Goal: Task Accomplishment & Management: Complete application form

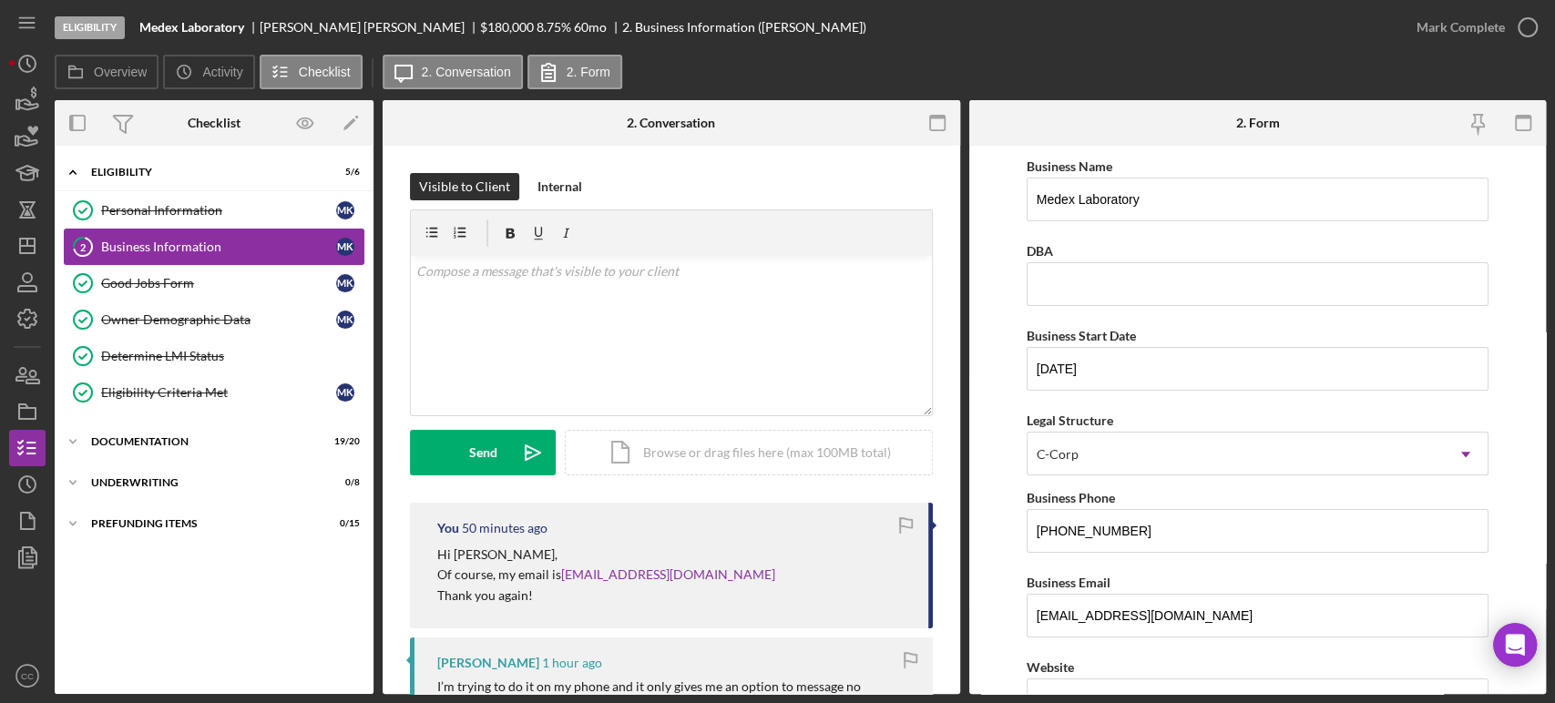
scroll to position [153, 0]
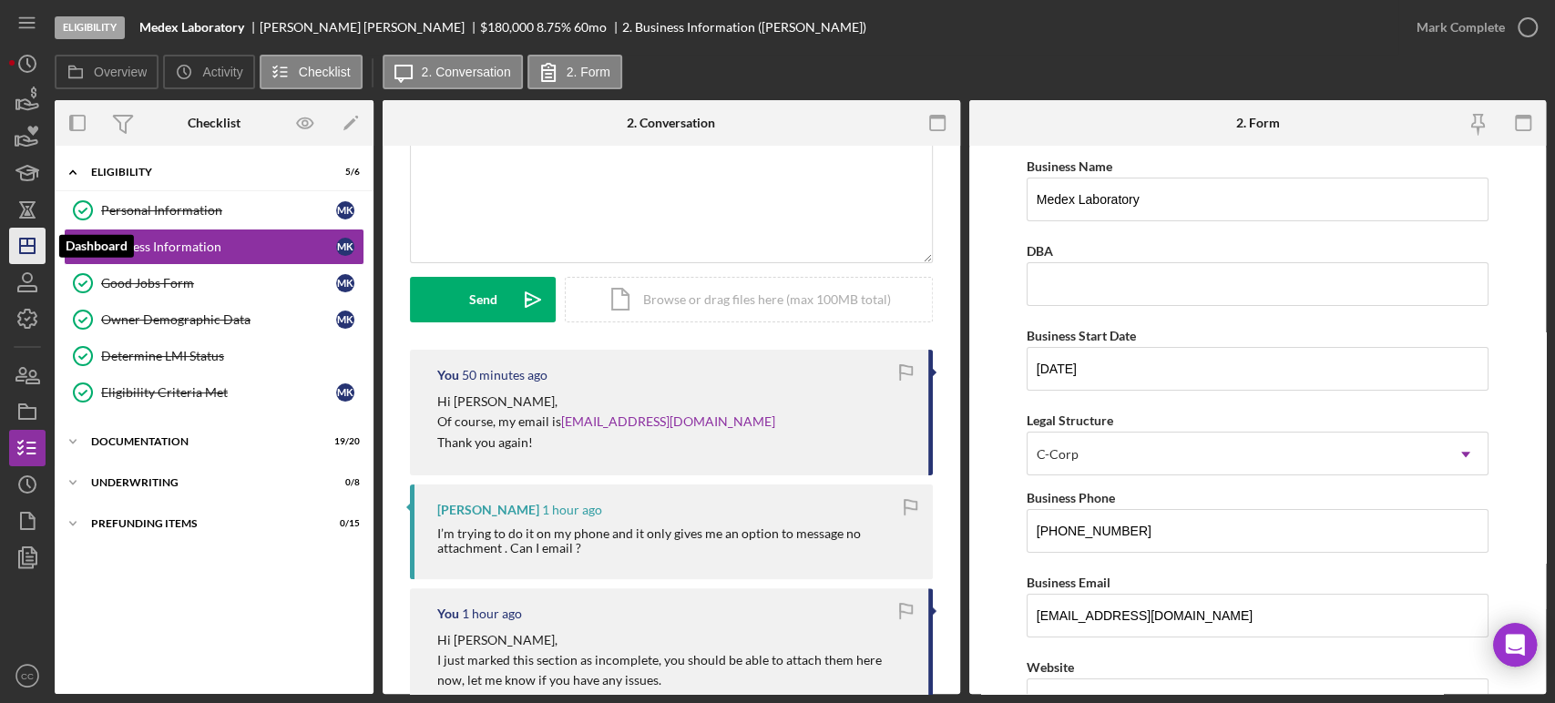
click at [32, 248] on icon "Icon/Dashboard" at bounding box center [28, 246] width 46 height 46
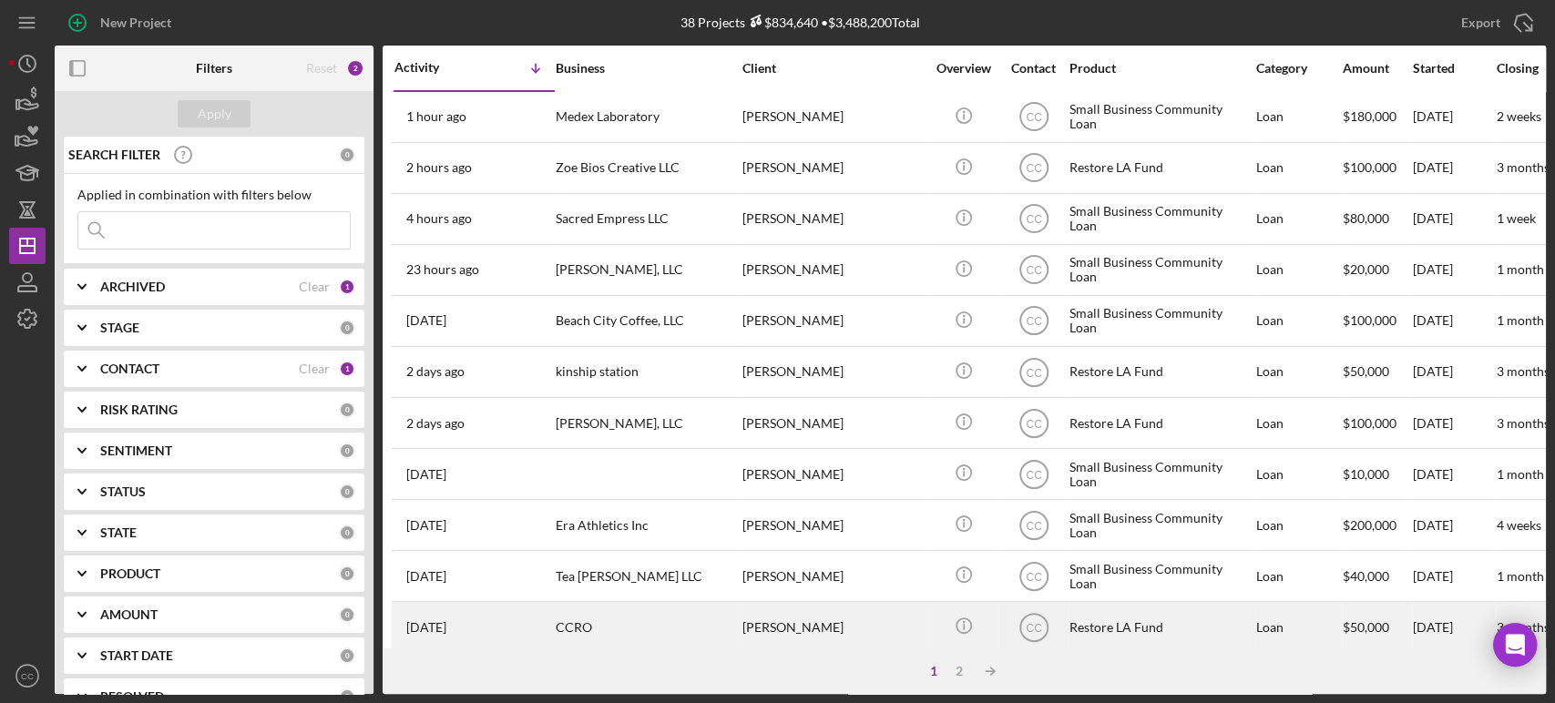
click at [651, 620] on div "CCRO" at bounding box center [647, 627] width 182 height 48
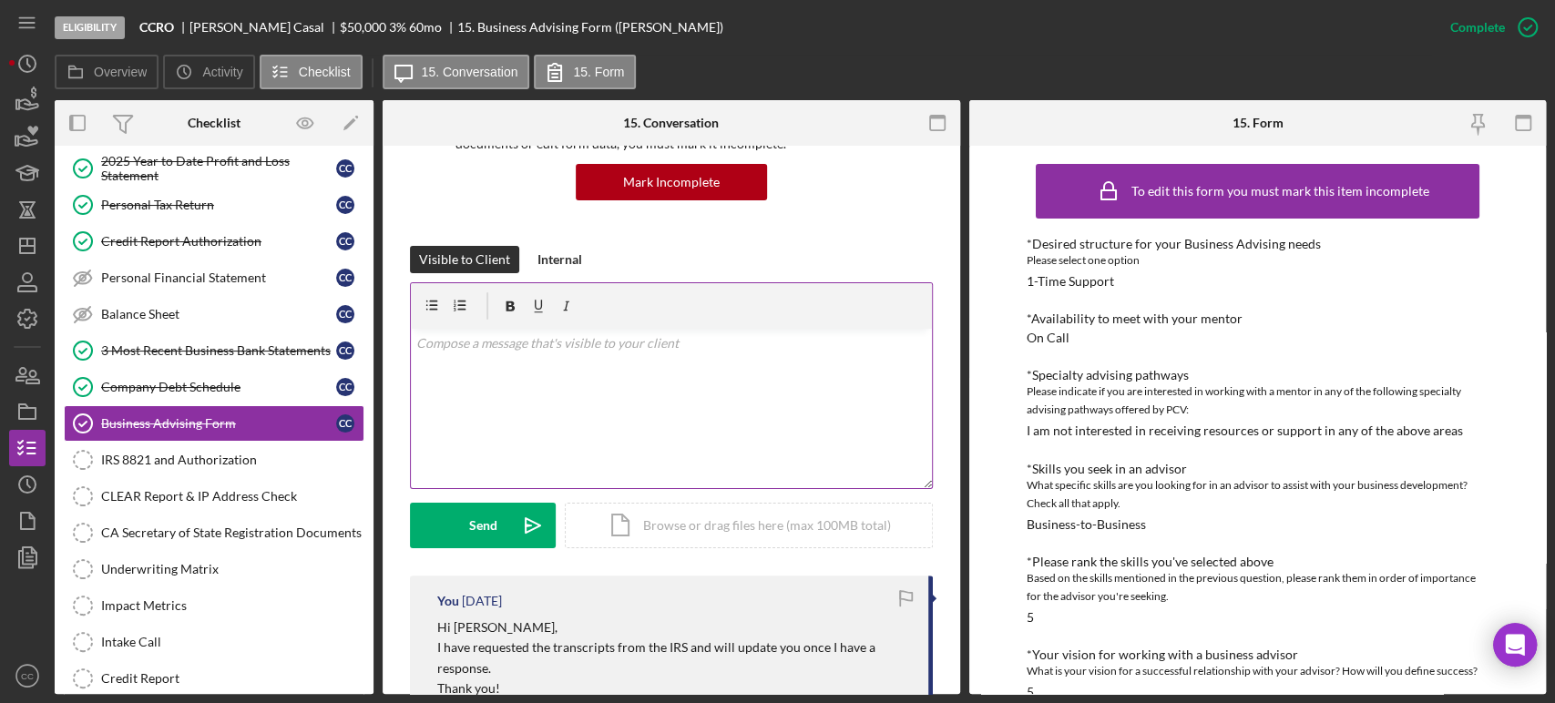
scroll to position [170, 0]
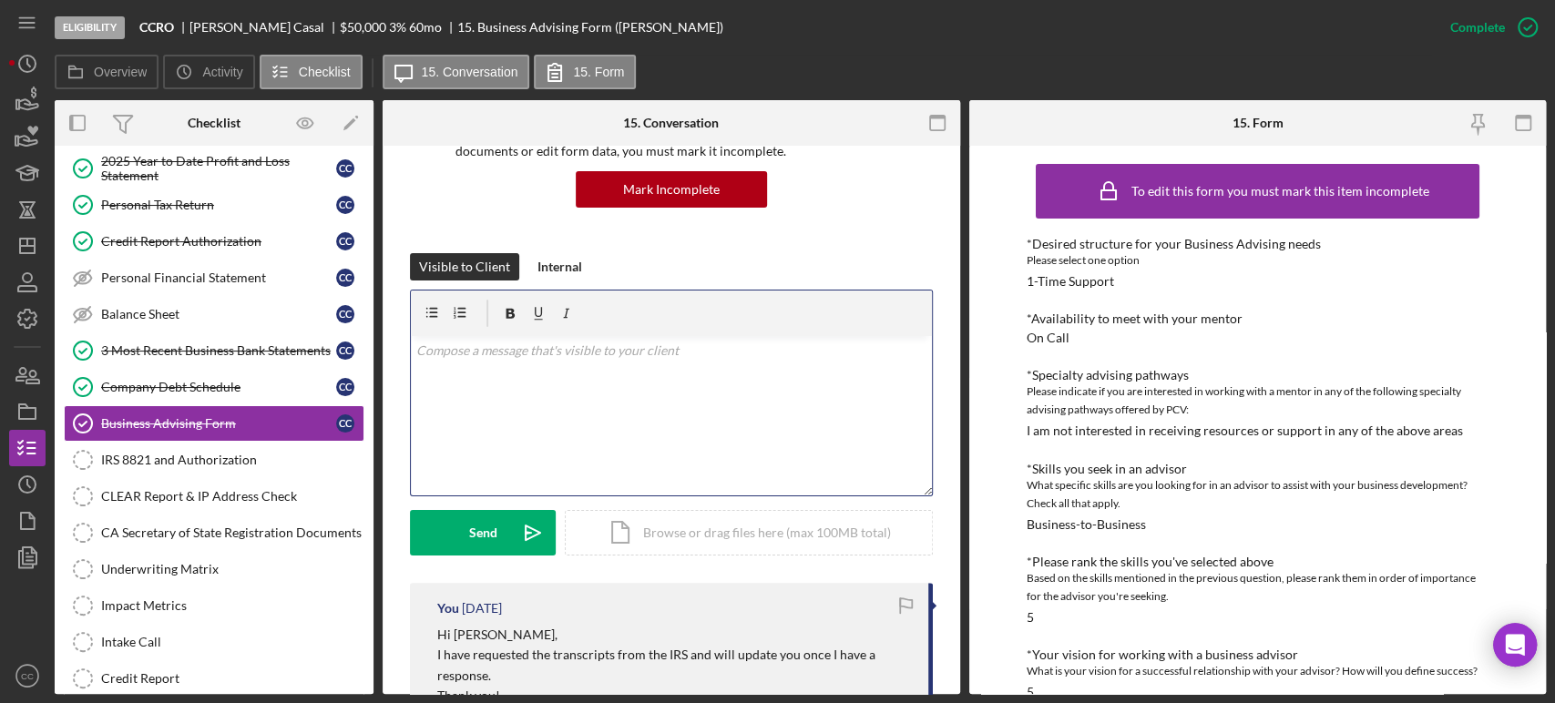
click at [612, 400] on div "v Color teal Color pink Remove color Add row above Add row below Add column bef…" at bounding box center [671, 415] width 521 height 159
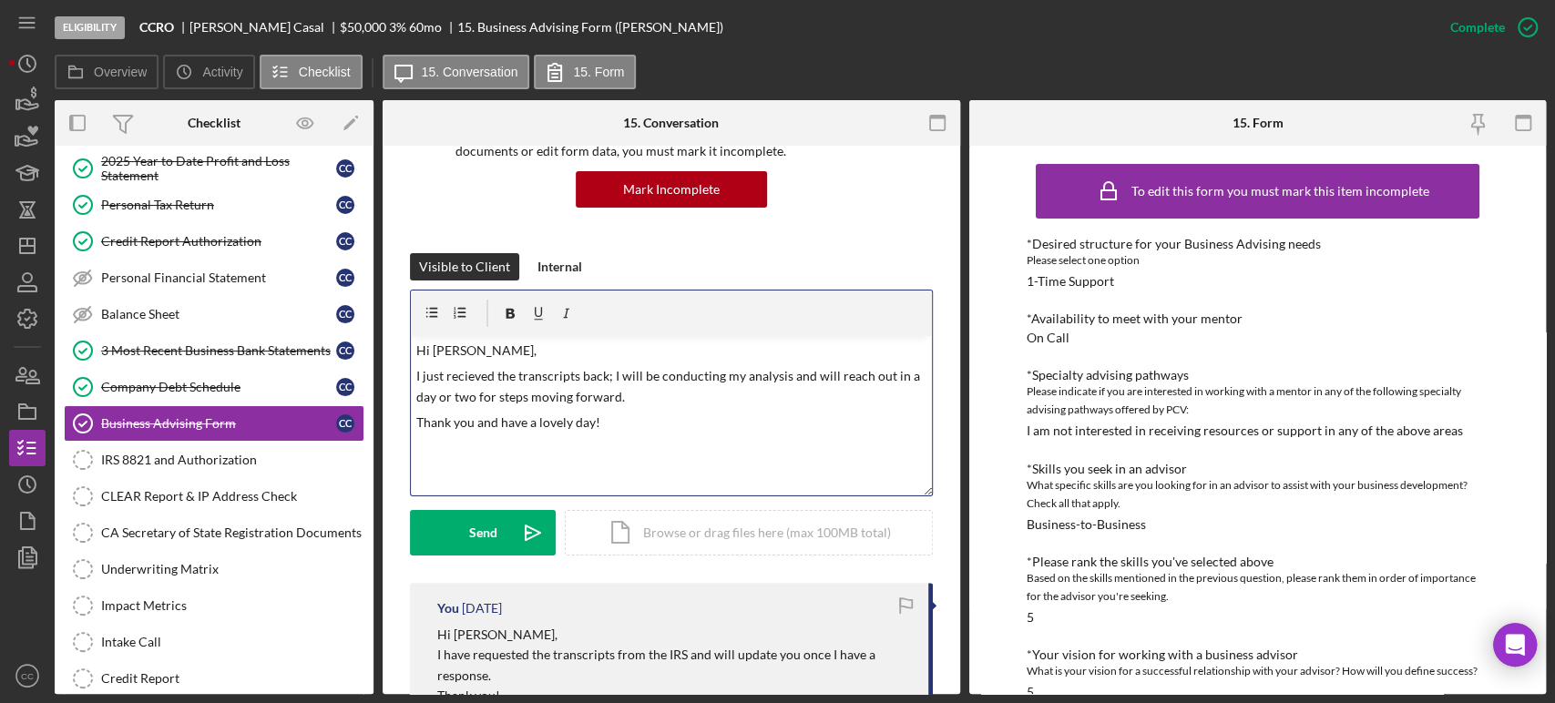
click at [467, 420] on p "Thank you and have a lovely day!" at bounding box center [671, 423] width 510 height 20
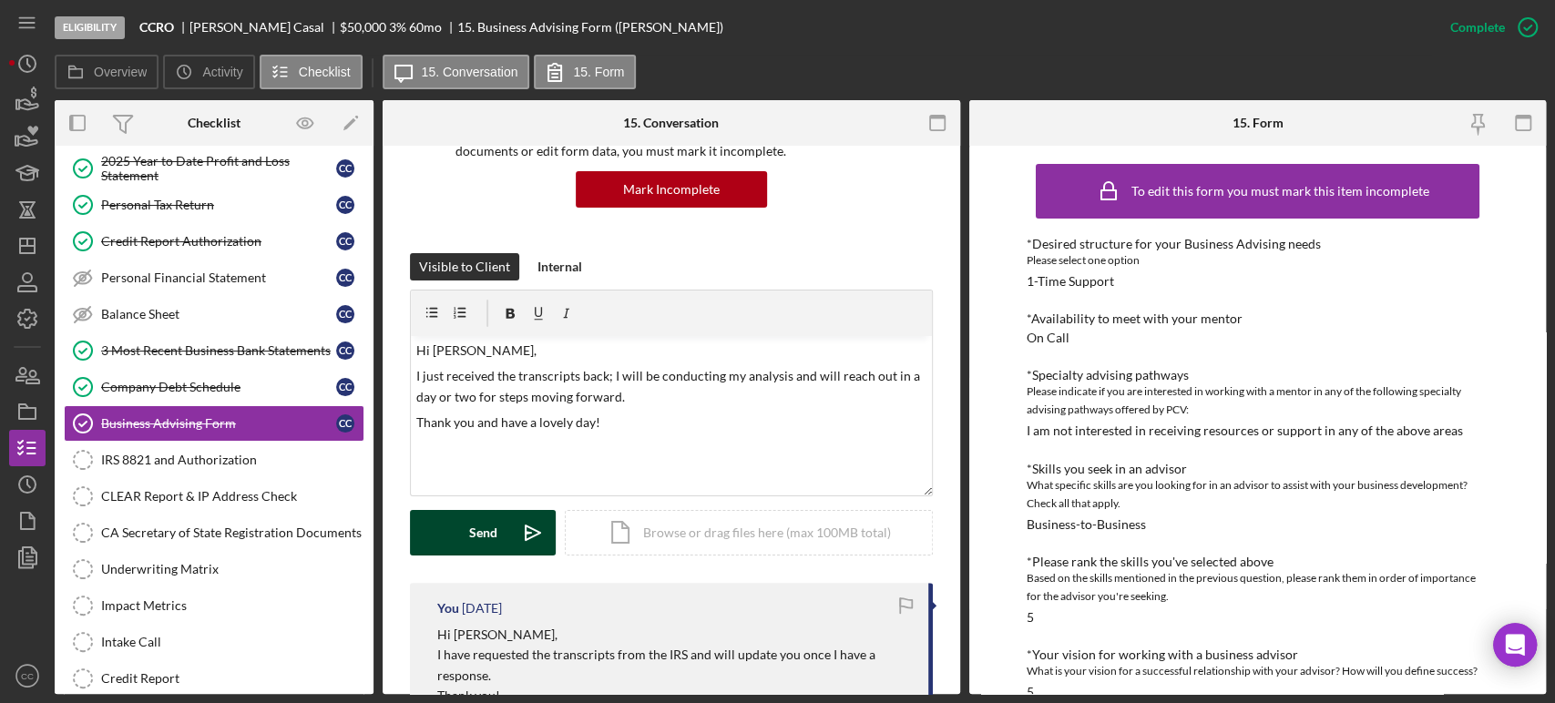
click at [476, 547] on div "Send" at bounding box center [483, 533] width 28 height 46
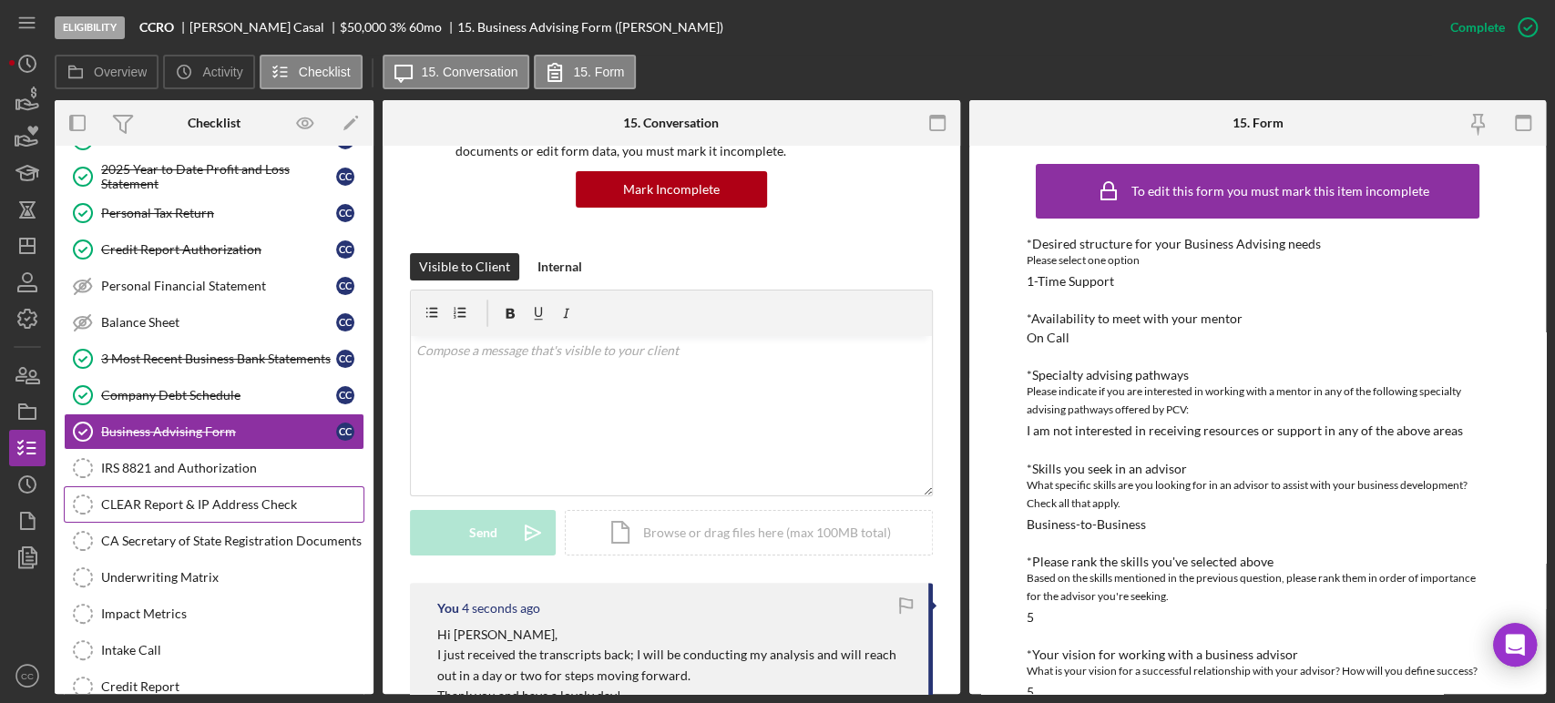
scroll to position [230, 0]
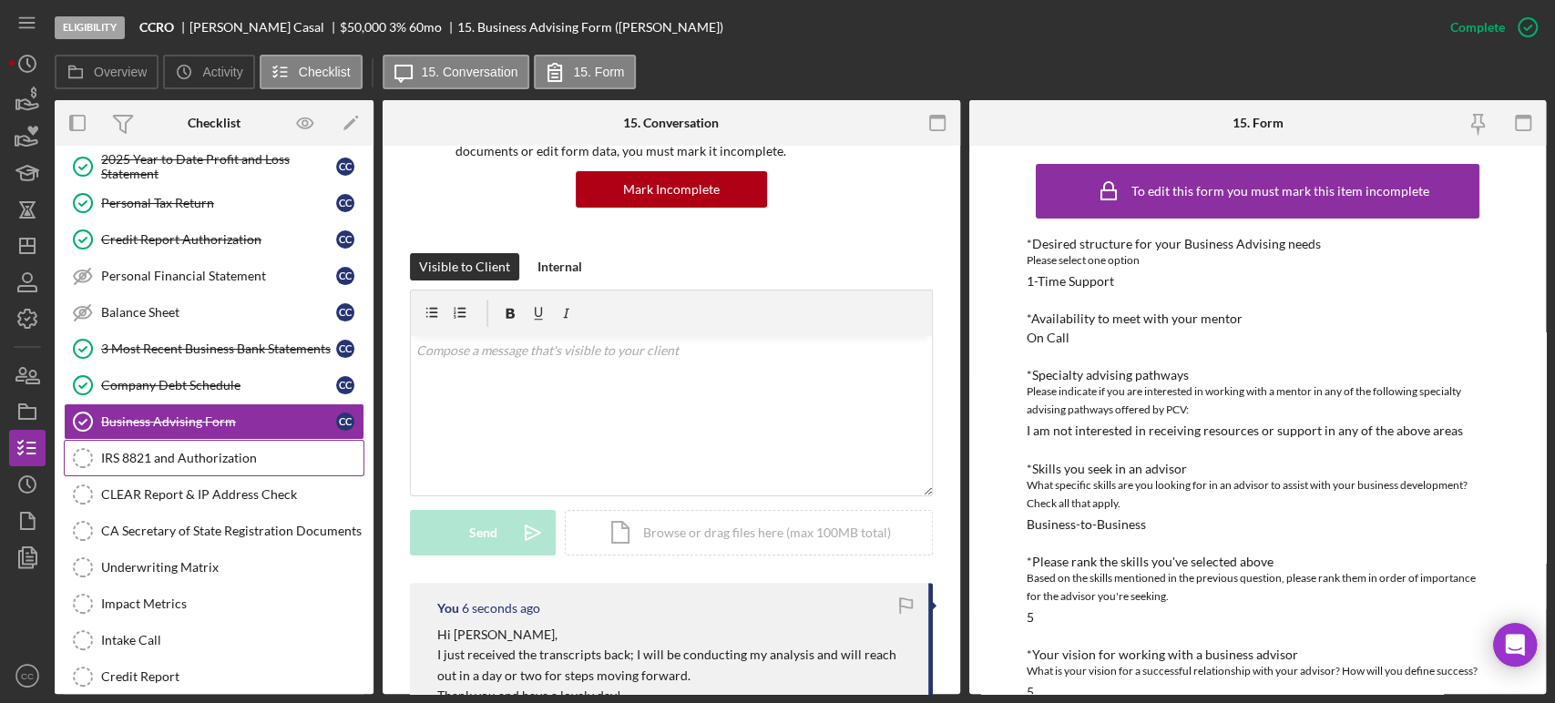
click at [190, 443] on link "IRS 8821 and Authorization IRS 8821 and Authorization" at bounding box center [214, 458] width 301 height 36
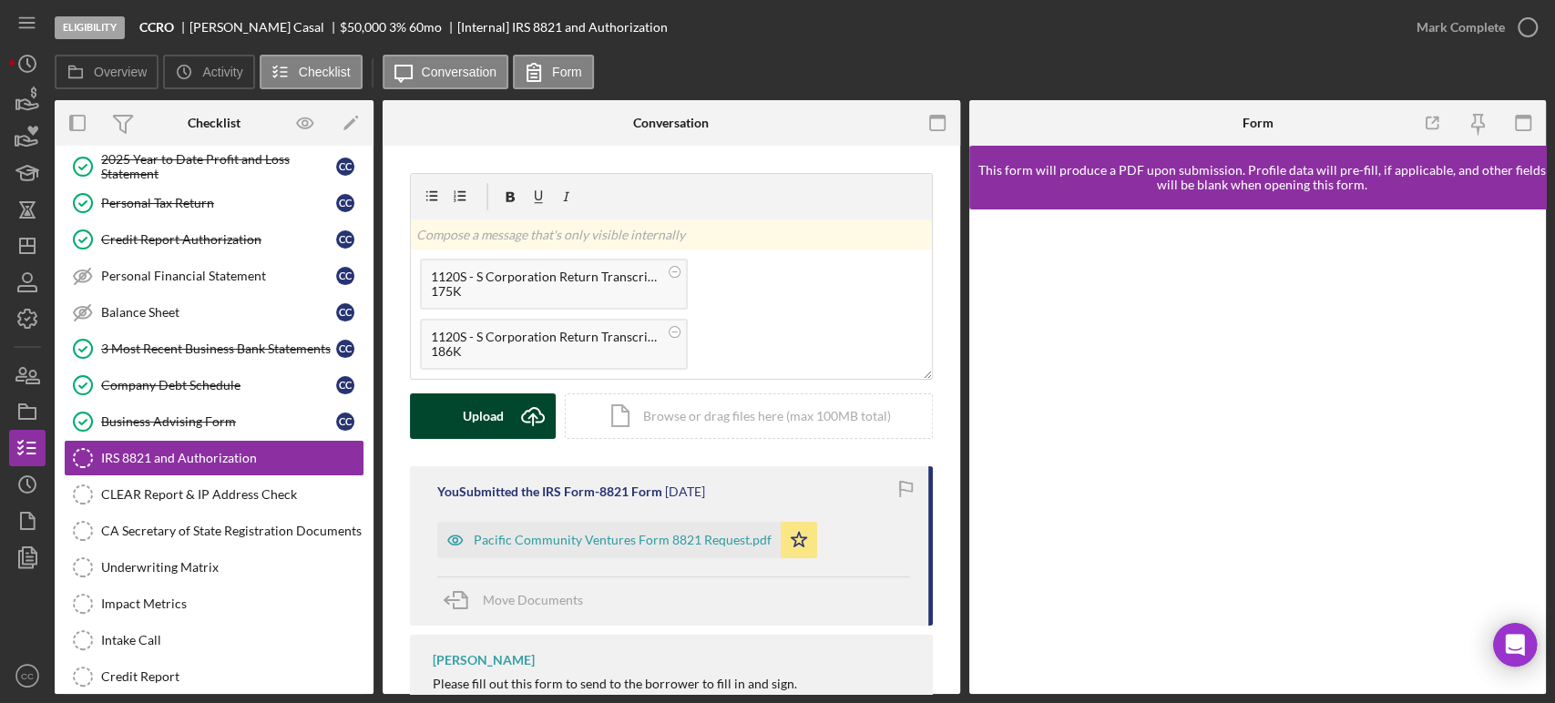
click at [490, 418] on div "Upload" at bounding box center [483, 417] width 41 height 46
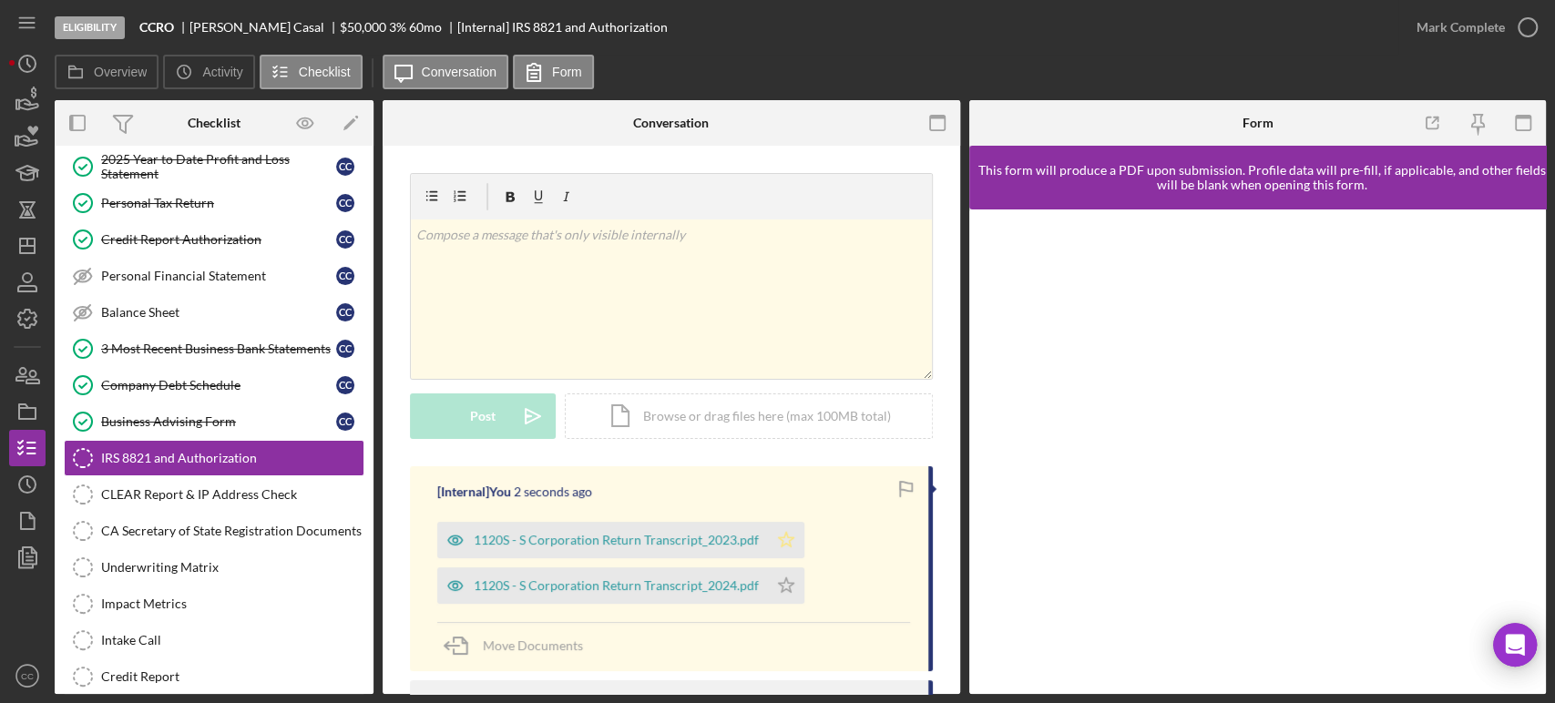
click at [784, 542] on polygon "button" at bounding box center [786, 539] width 15 height 15
click at [788, 583] on polygon "button" at bounding box center [786, 585] width 15 height 15
click at [1521, 32] on icon "button" at bounding box center [1528, 28] width 46 height 46
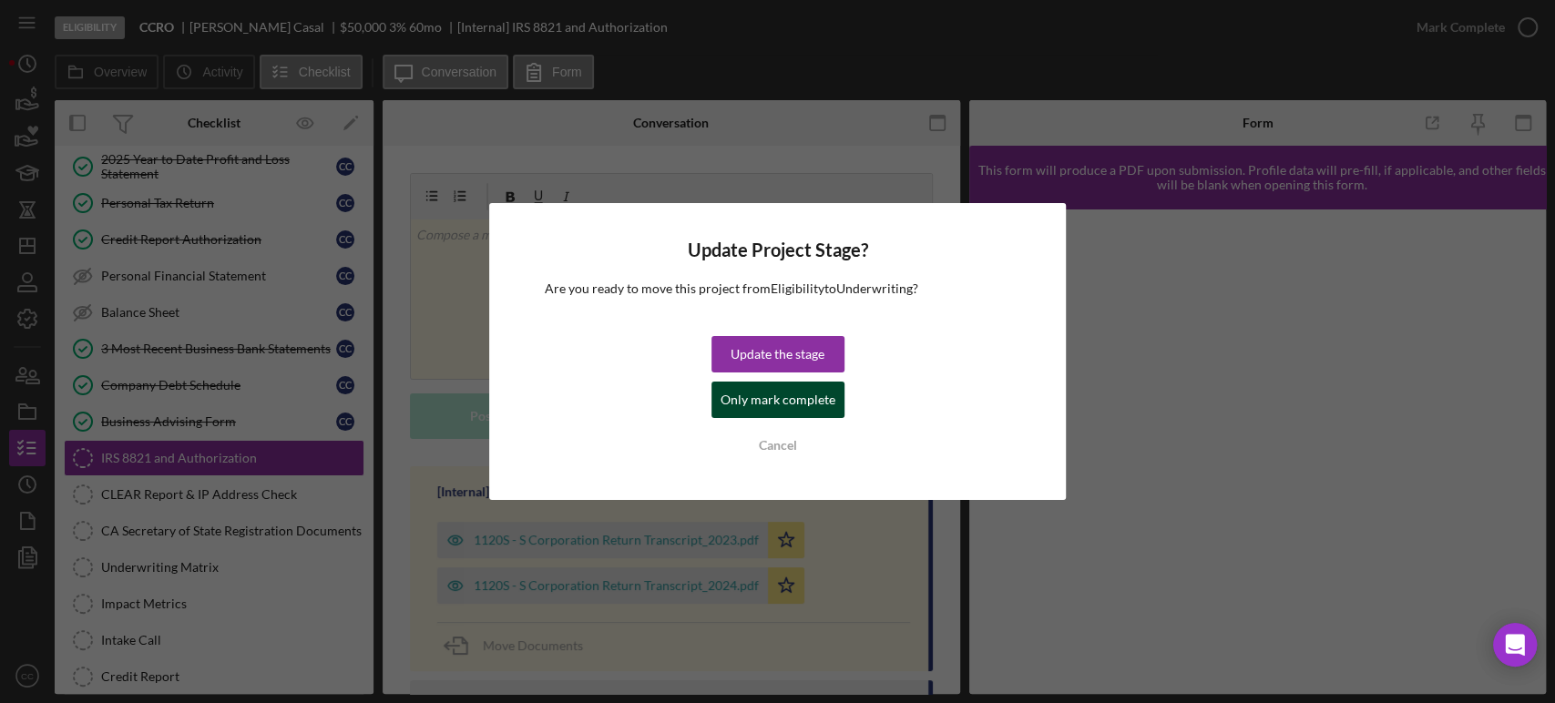
click at [750, 406] on div "Only mark complete" at bounding box center [778, 400] width 115 height 36
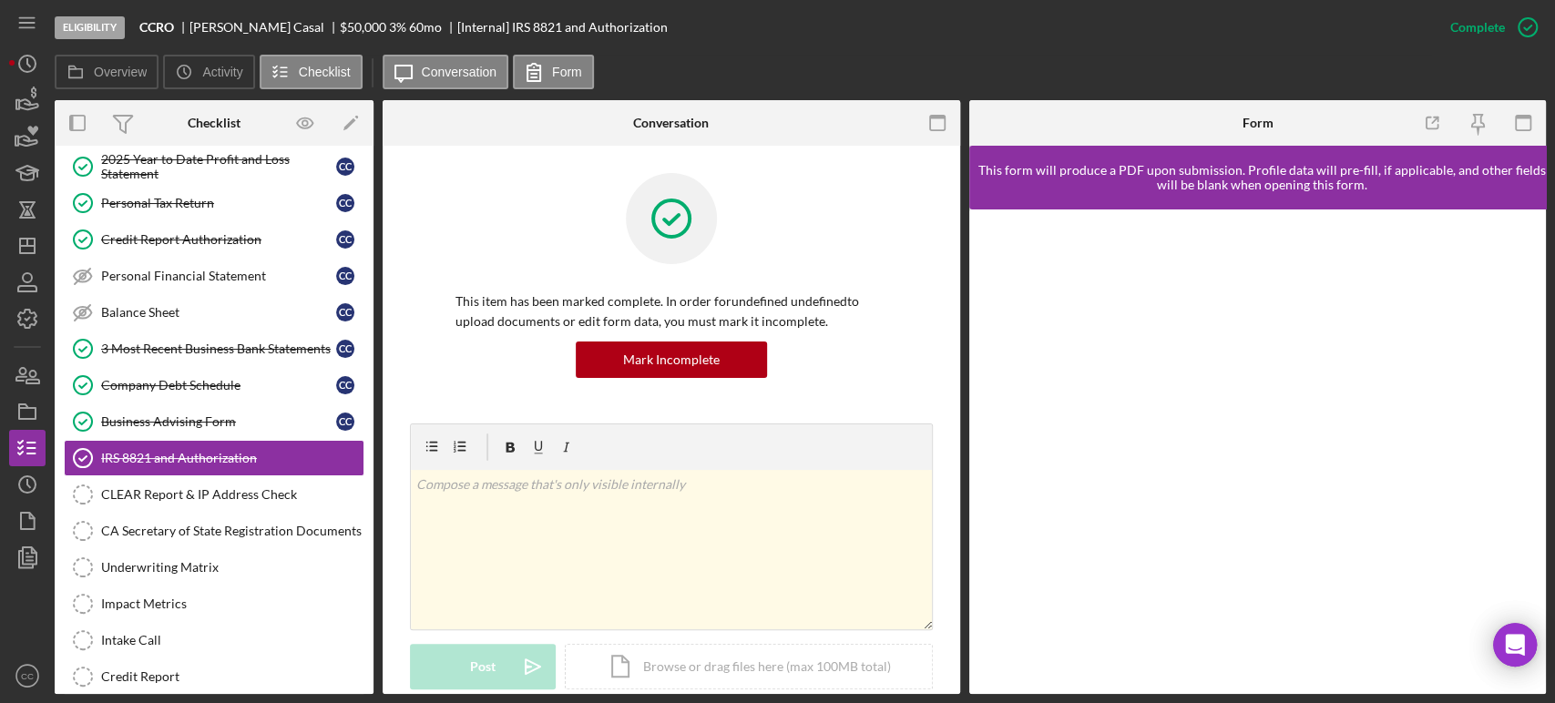
click at [470, 222] on div at bounding box center [672, 232] width 432 height 118
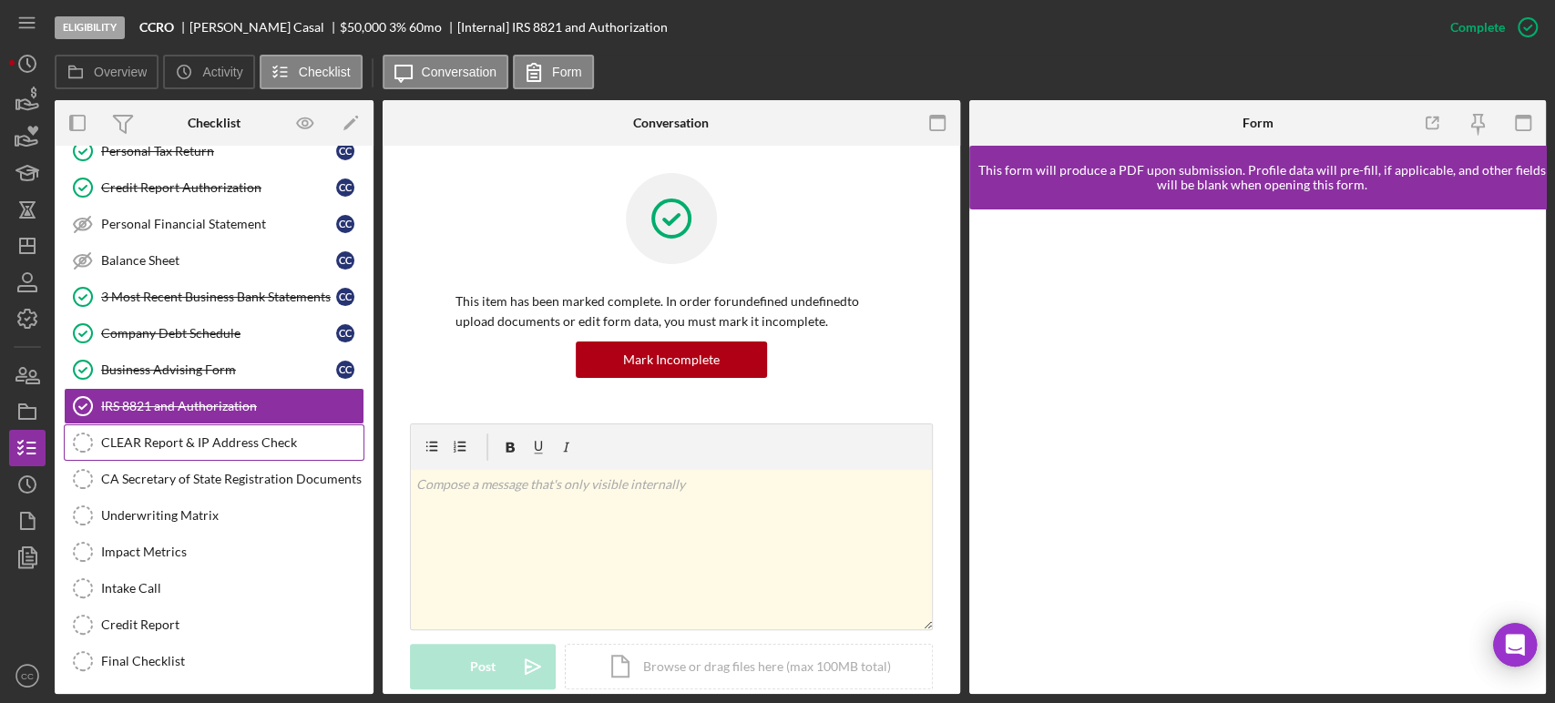
scroll to position [283, 0]
click at [179, 435] on div "CLEAR Report & IP Address Check" at bounding box center [232, 442] width 262 height 15
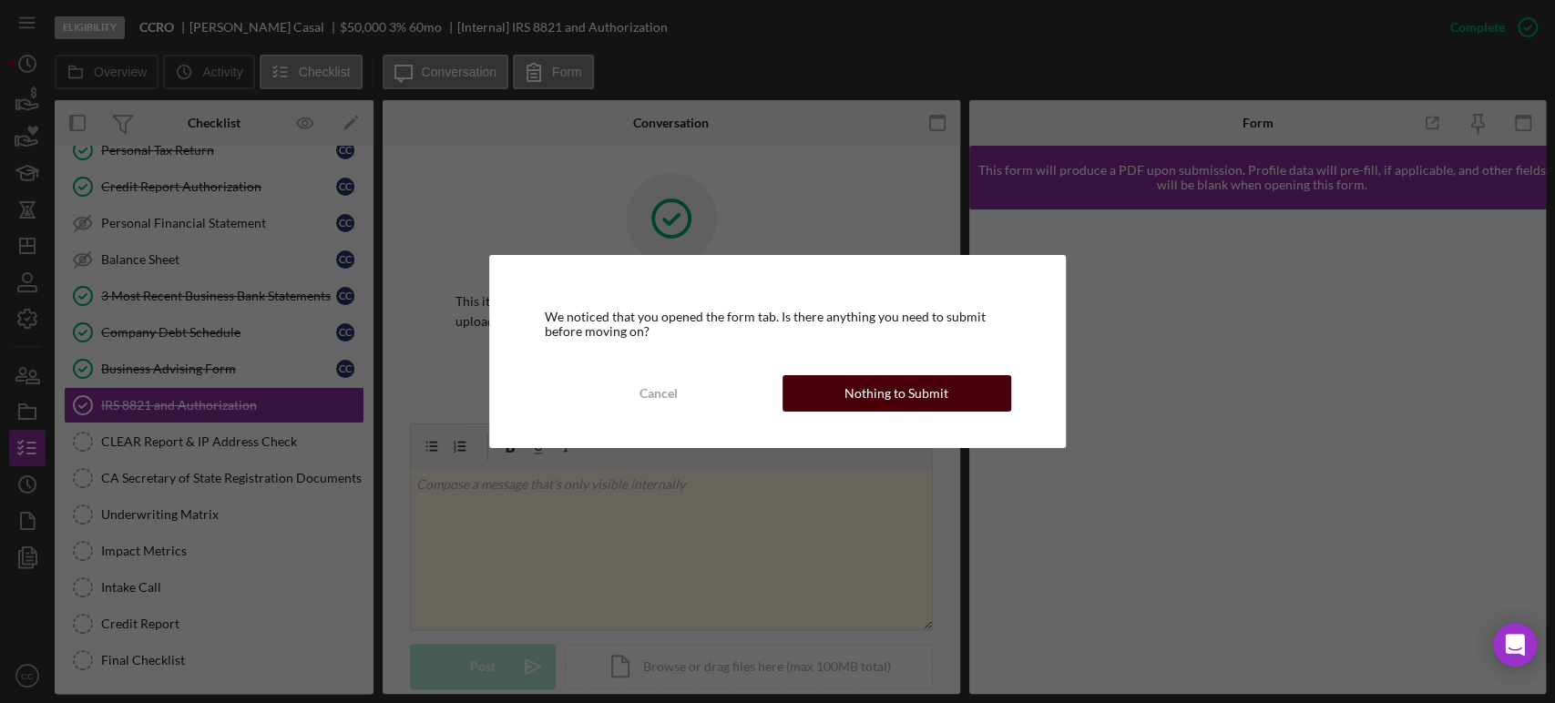
click at [906, 393] on div "Nothing to Submit" at bounding box center [897, 393] width 104 height 36
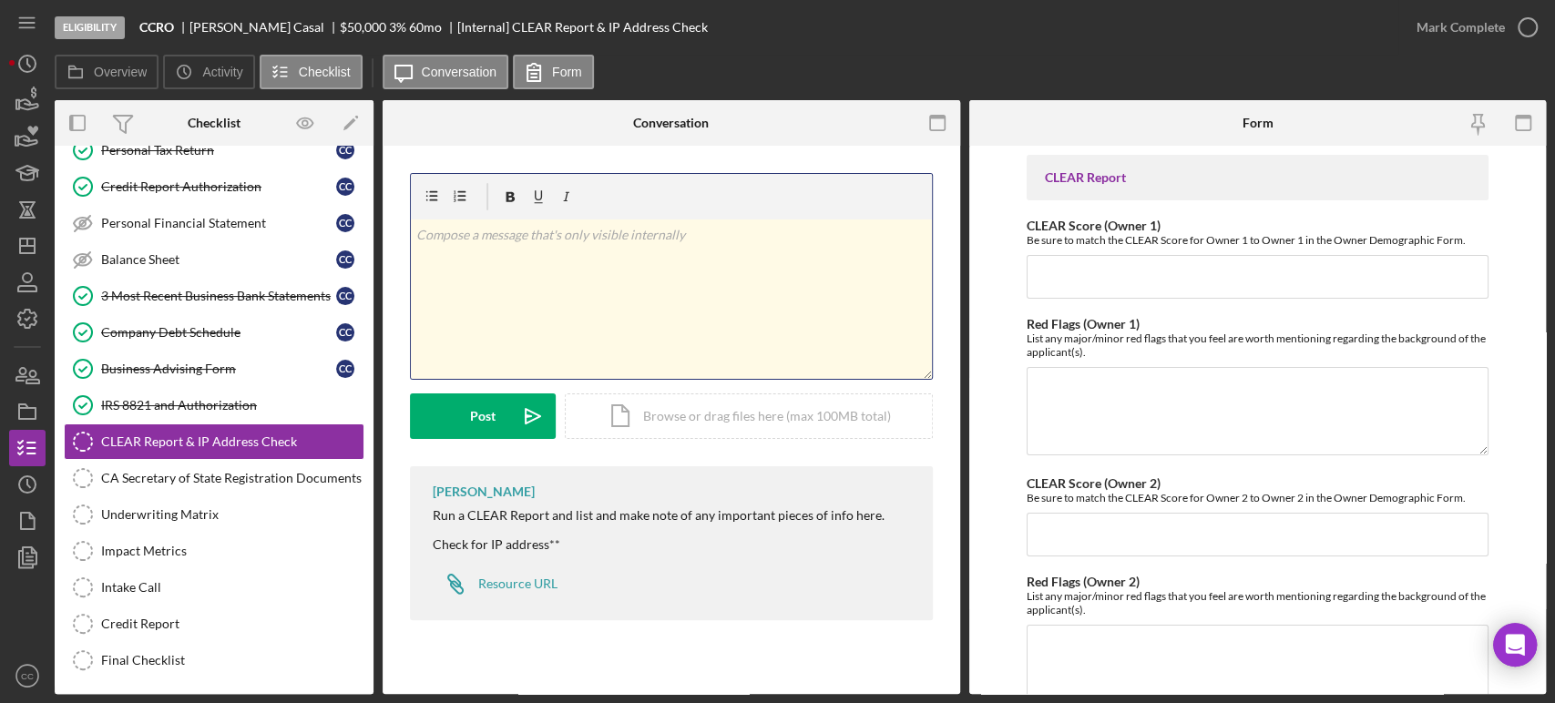
click at [605, 261] on div "v Color teal Color pink Remove color Add row above Add row below Add column bef…" at bounding box center [671, 299] width 521 height 159
click at [494, 405] on div "Post" at bounding box center [483, 417] width 26 height 46
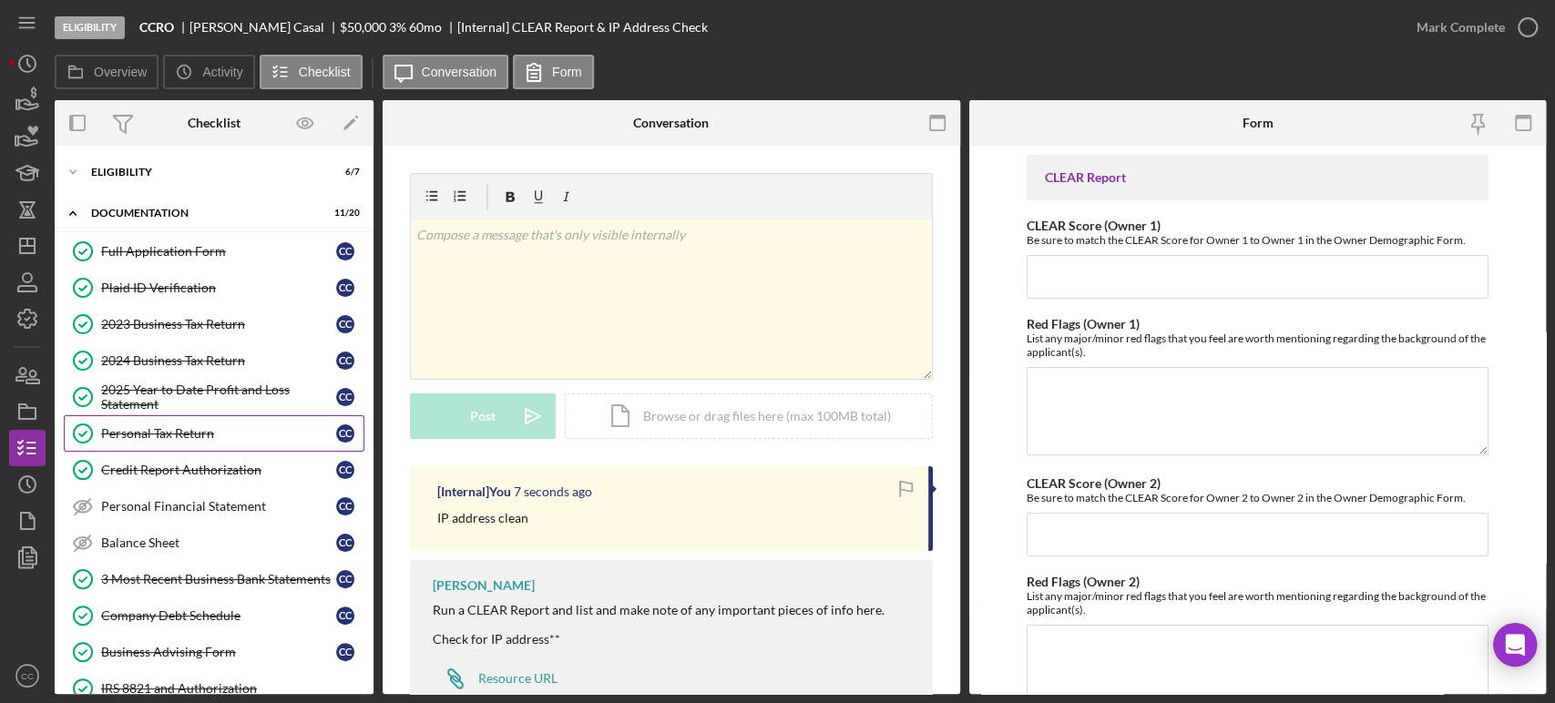
click at [192, 440] on link "Personal Tax Return Personal Tax Return C C" at bounding box center [214, 433] width 301 height 36
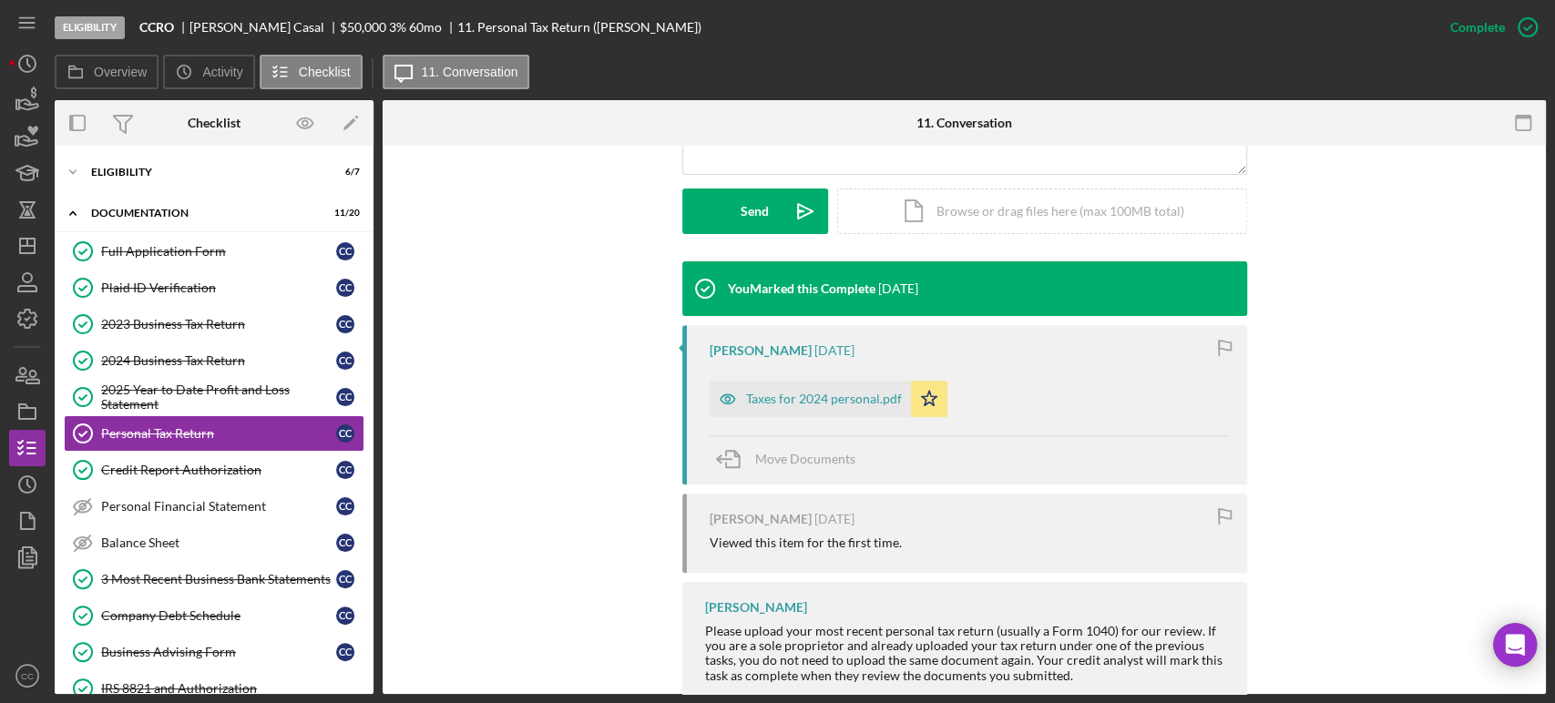
scroll to position [538, 0]
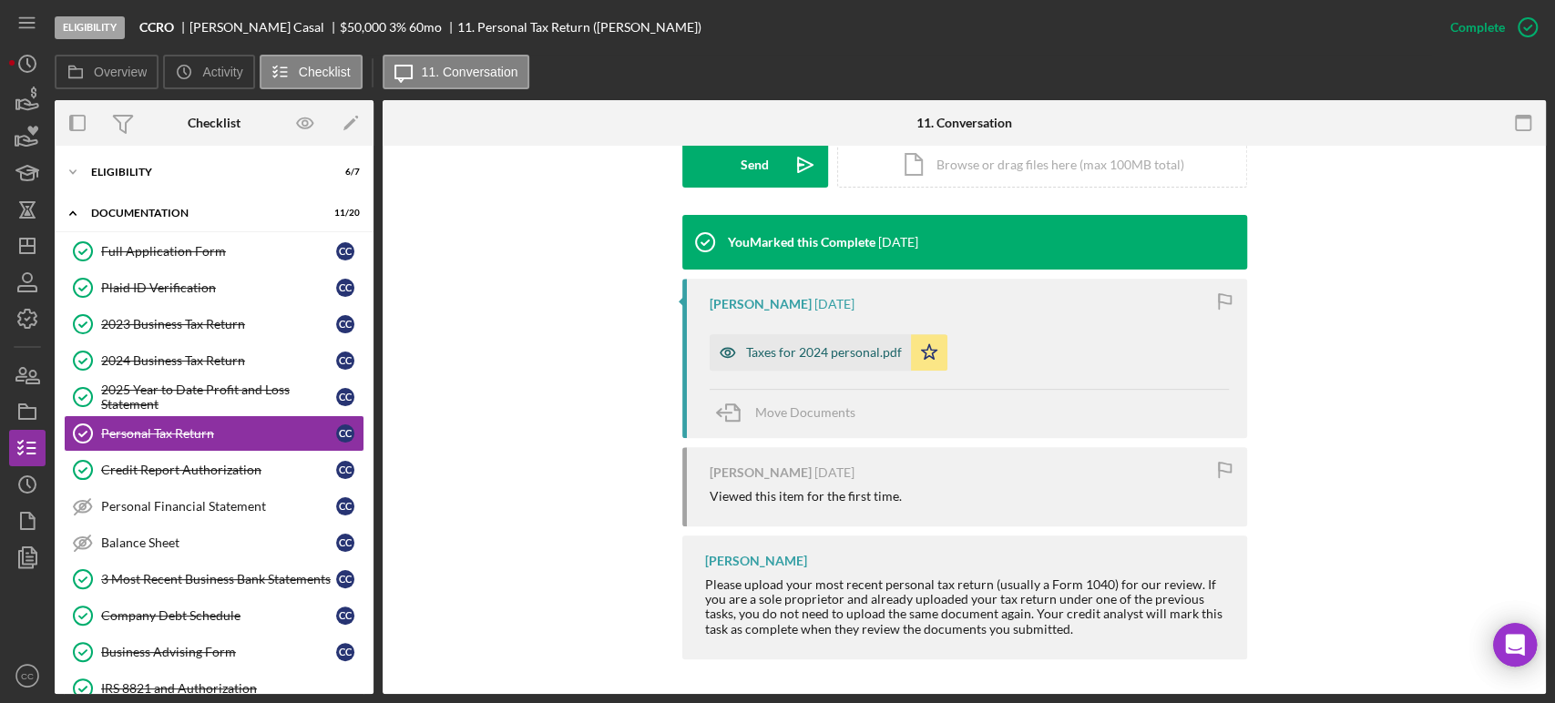
click at [774, 348] on div "Taxes for 2024 personal.pdf" at bounding box center [824, 352] width 156 height 15
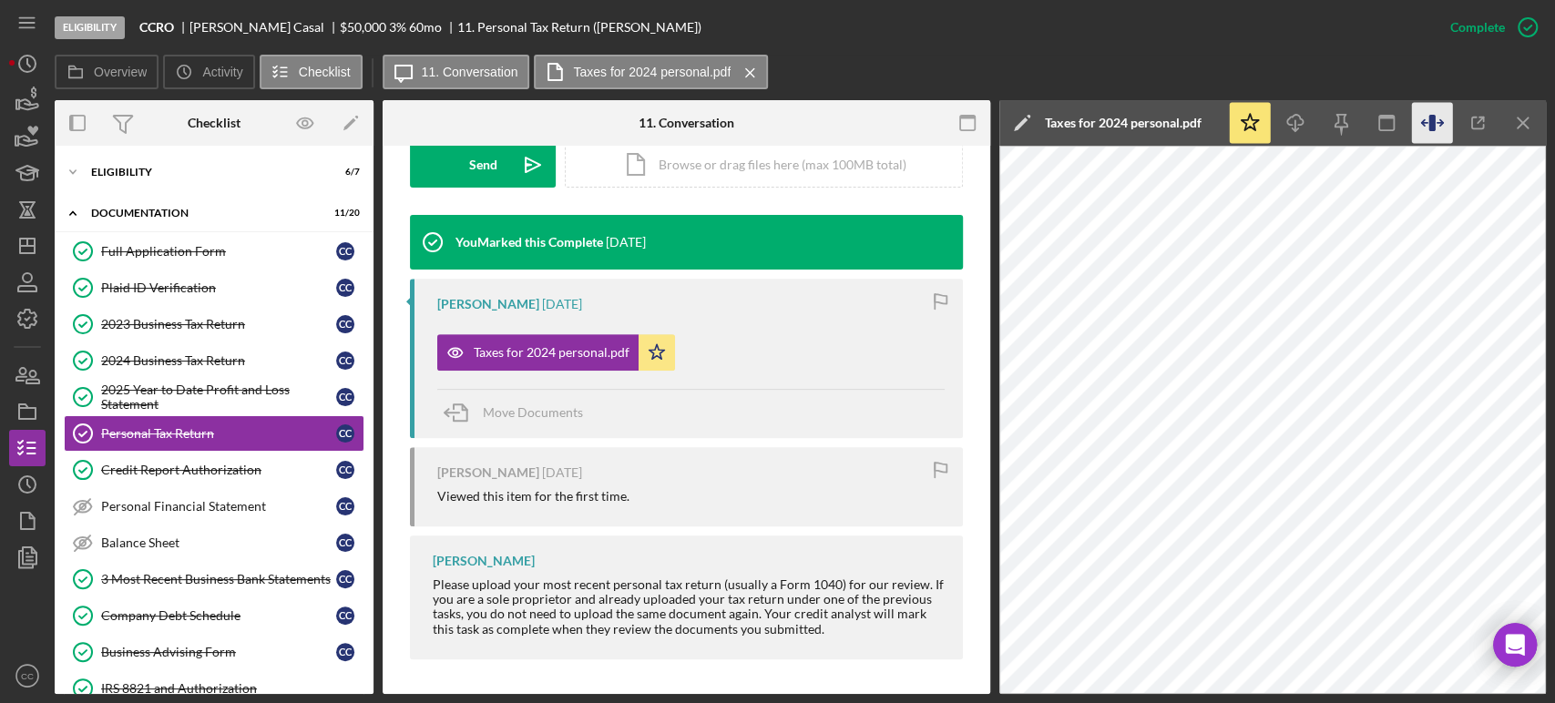
click at [1442, 115] on icon "button" at bounding box center [1432, 123] width 41 height 41
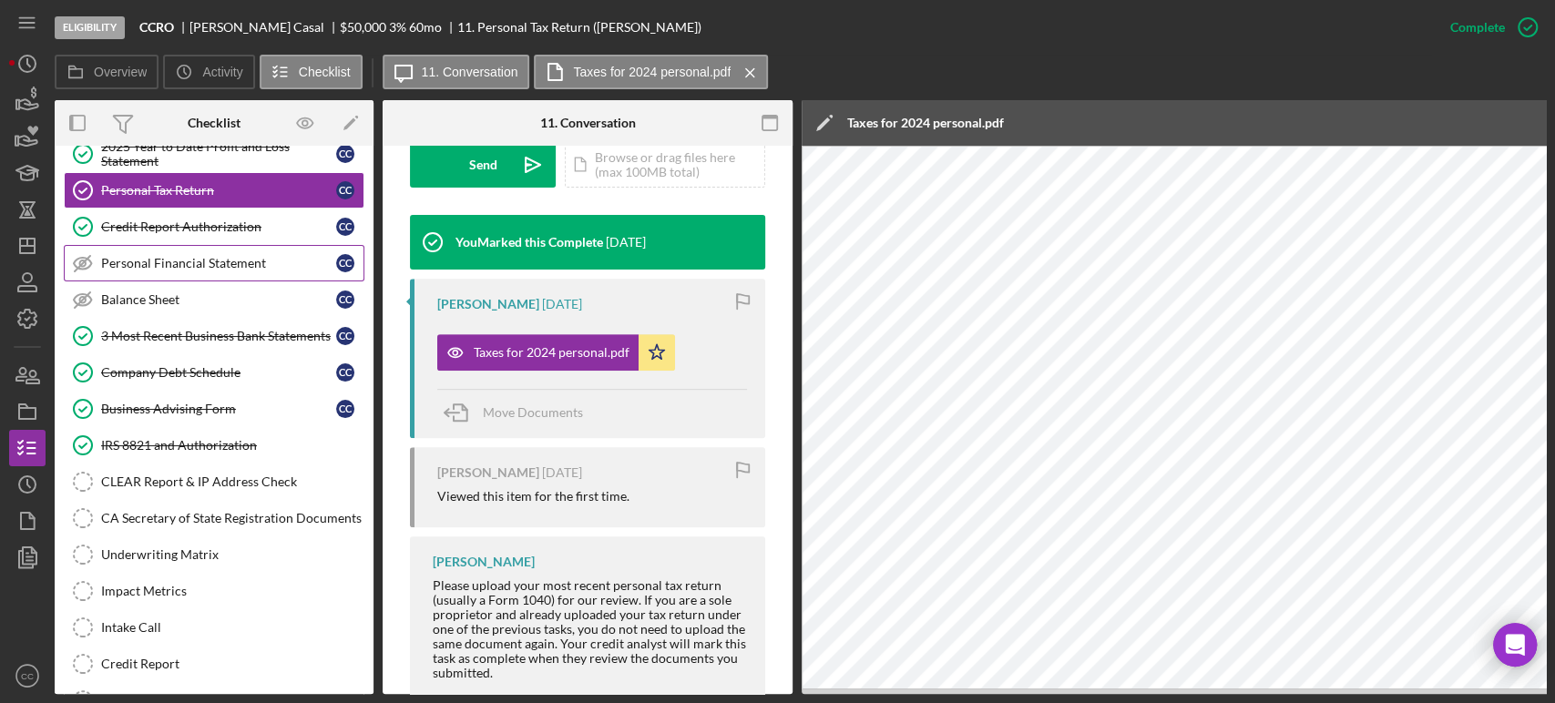
scroll to position [253, 0]
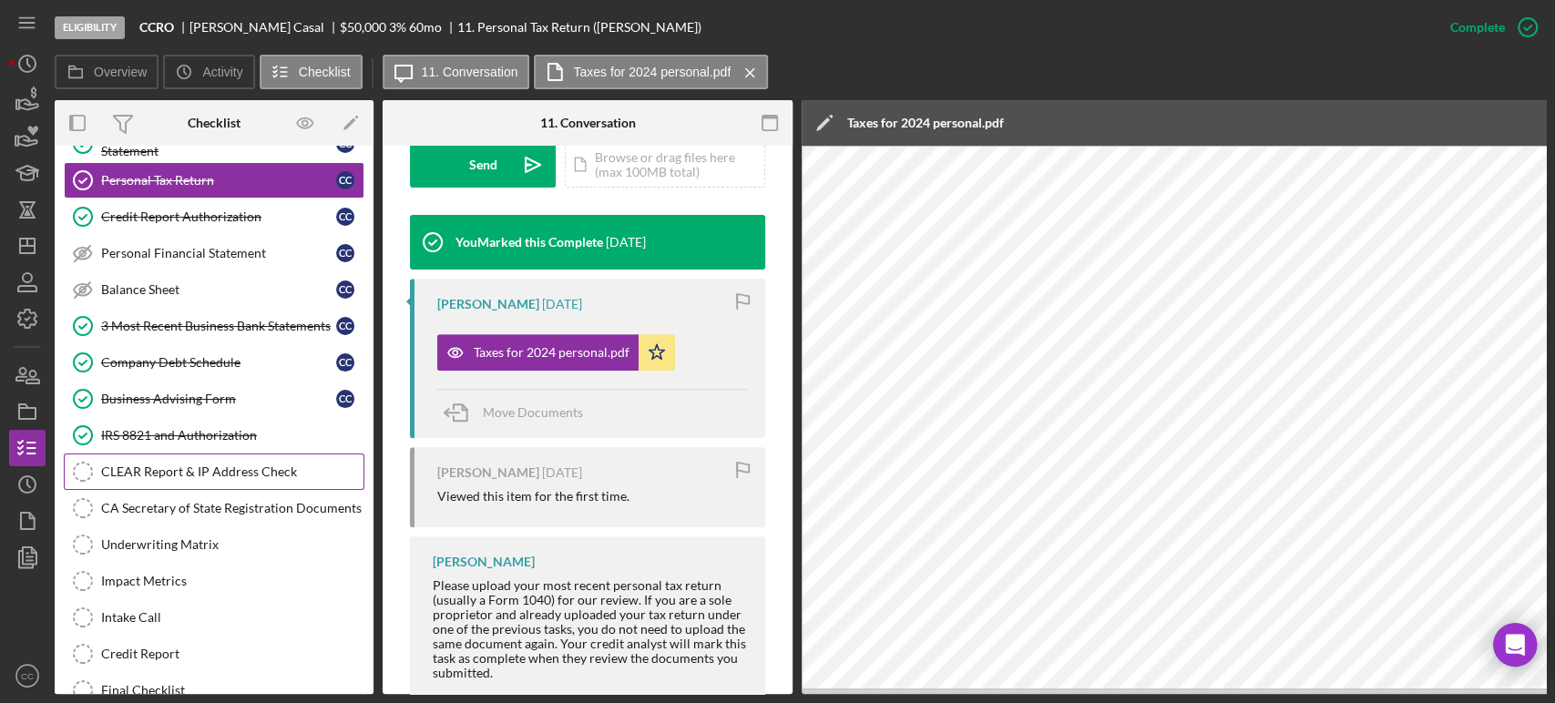
click at [182, 472] on div "CLEAR Report & IP Address Check" at bounding box center [232, 472] width 262 height 15
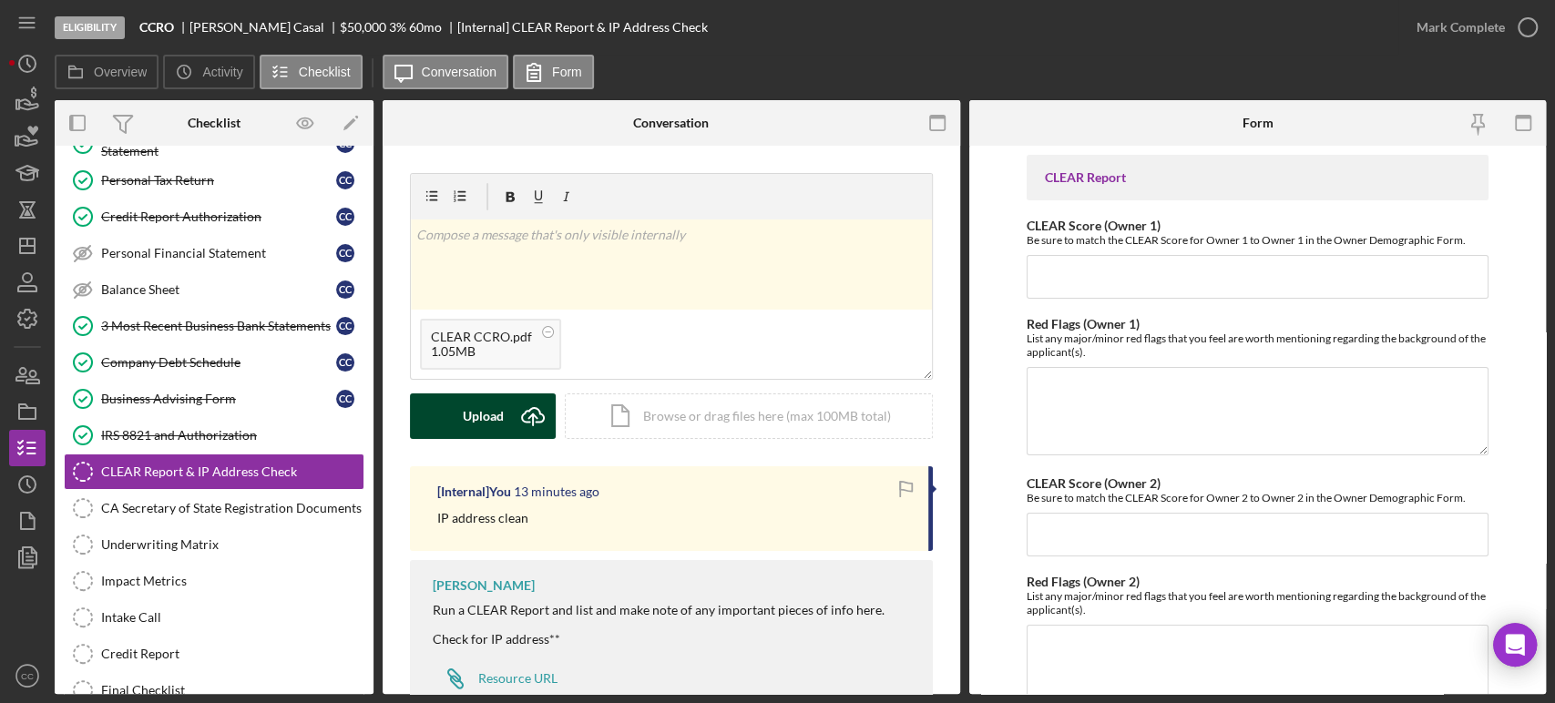
click at [464, 418] on div "Upload" at bounding box center [483, 417] width 41 height 46
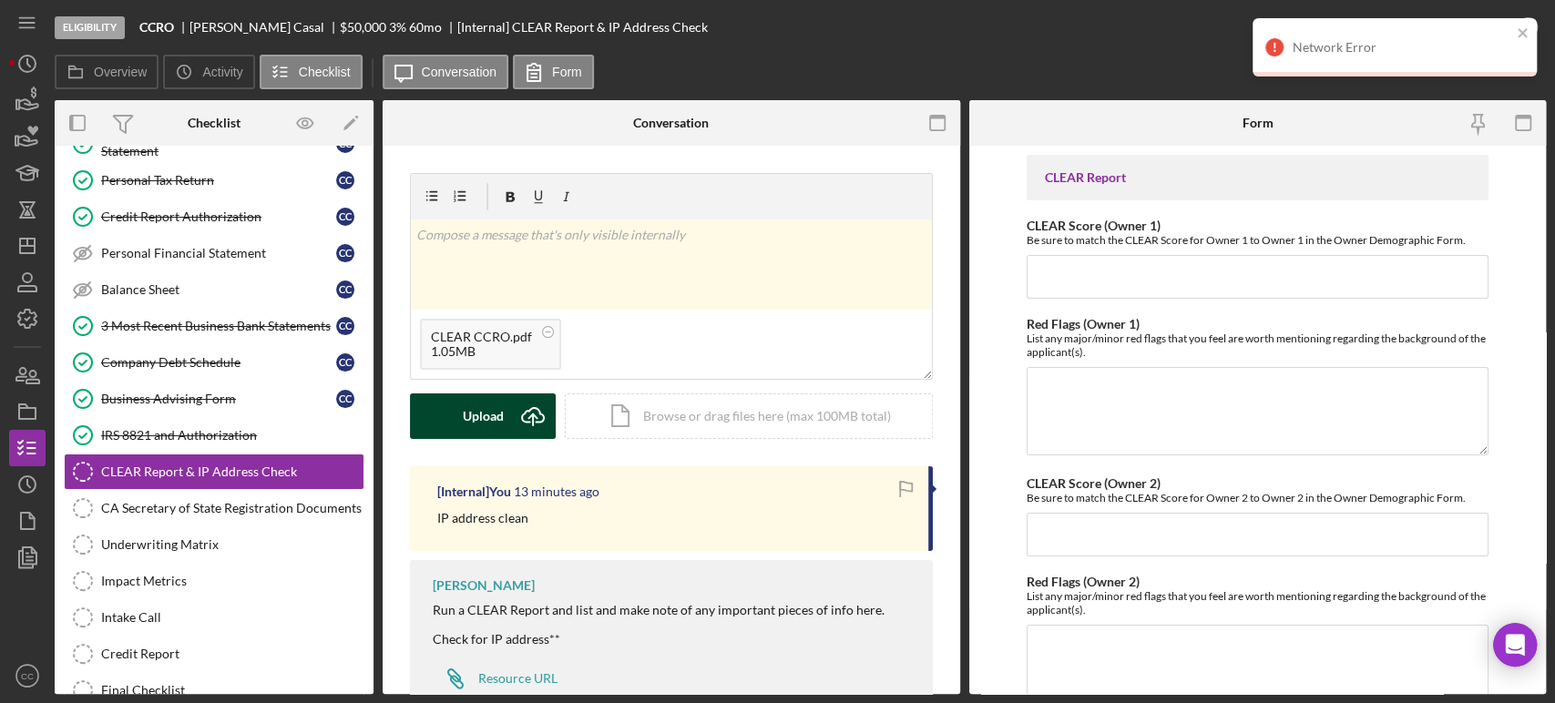
click at [497, 407] on div "Upload" at bounding box center [483, 417] width 41 height 46
click at [203, 429] on div "IRS 8821 and Authorization" at bounding box center [232, 435] width 262 height 15
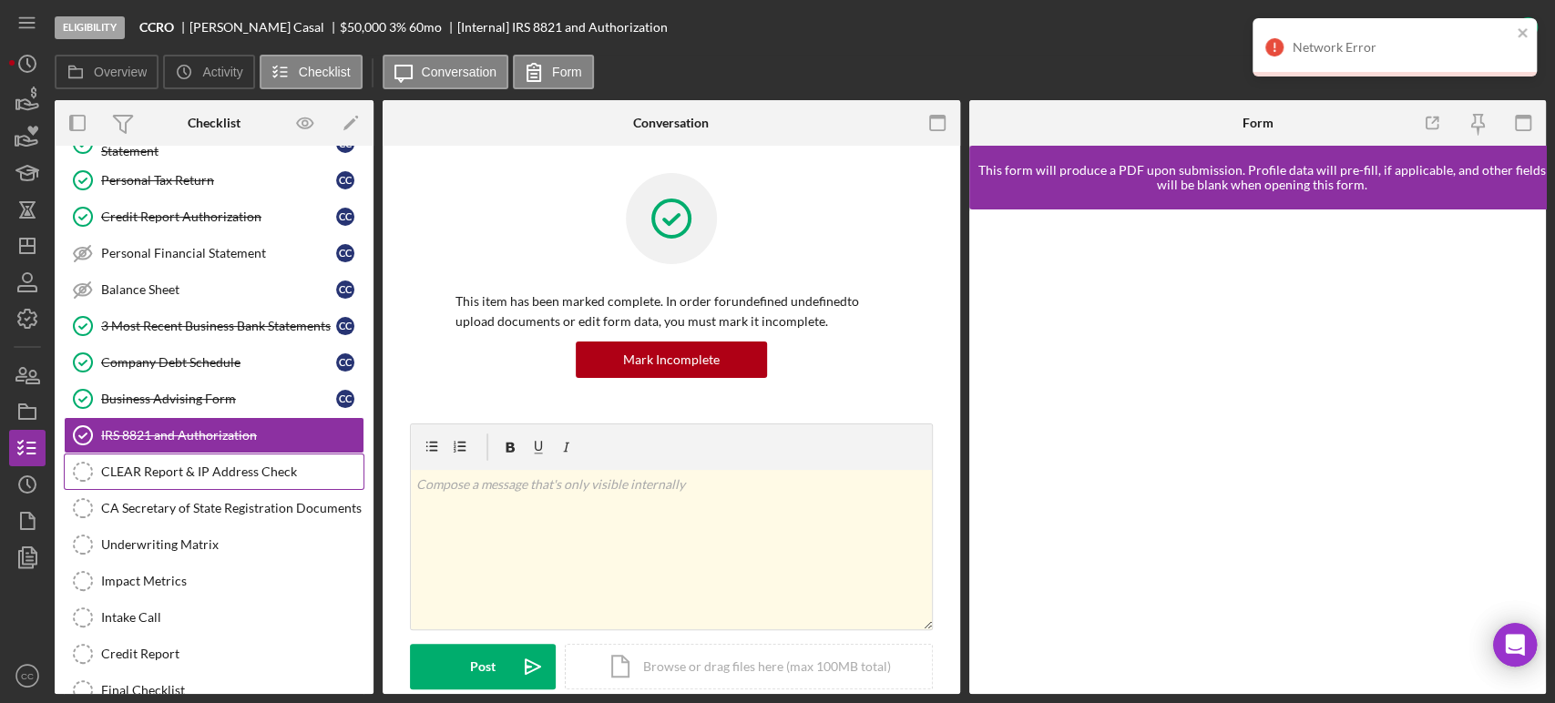
click at [179, 467] on div "CLEAR Report & IP Address Check" at bounding box center [232, 472] width 262 height 15
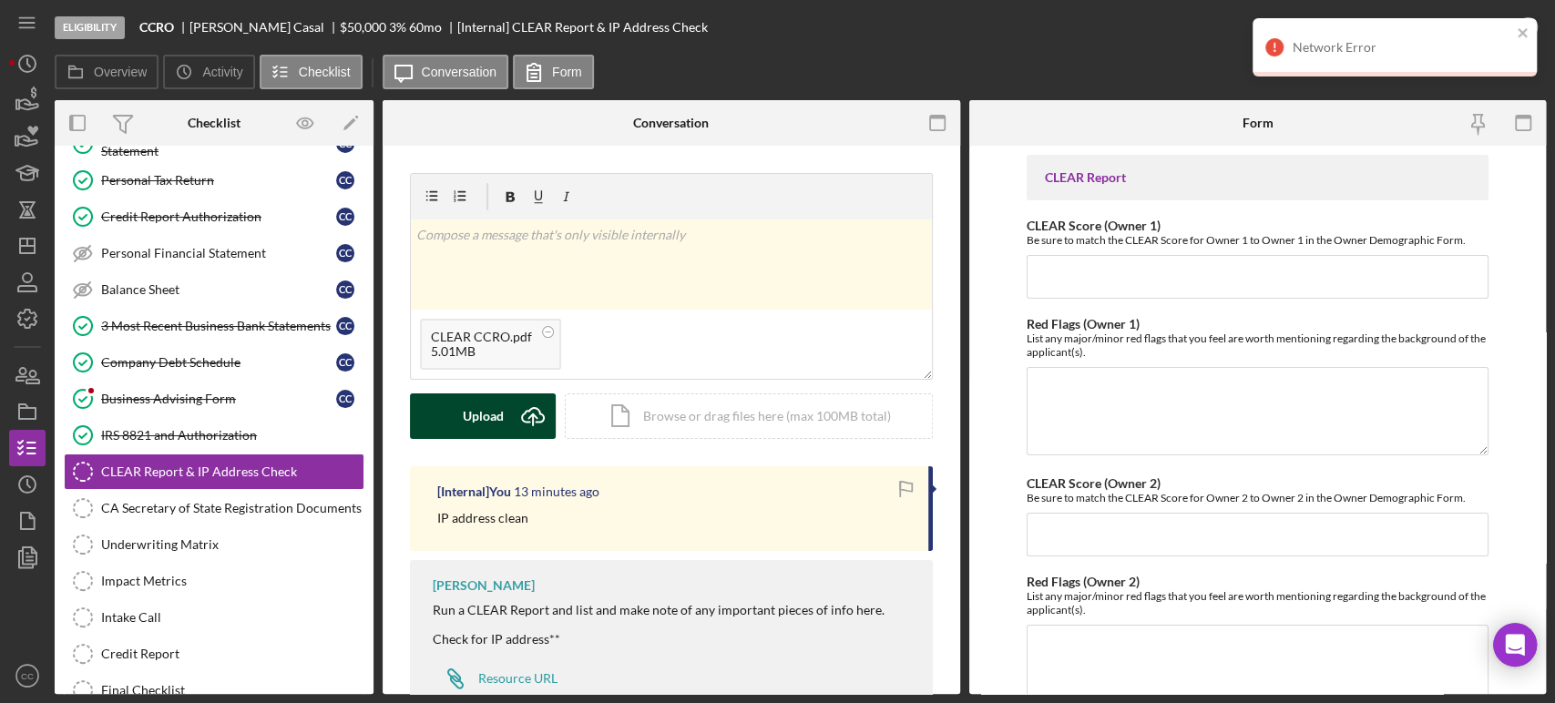
click at [495, 411] on div "Upload" at bounding box center [483, 417] width 41 height 46
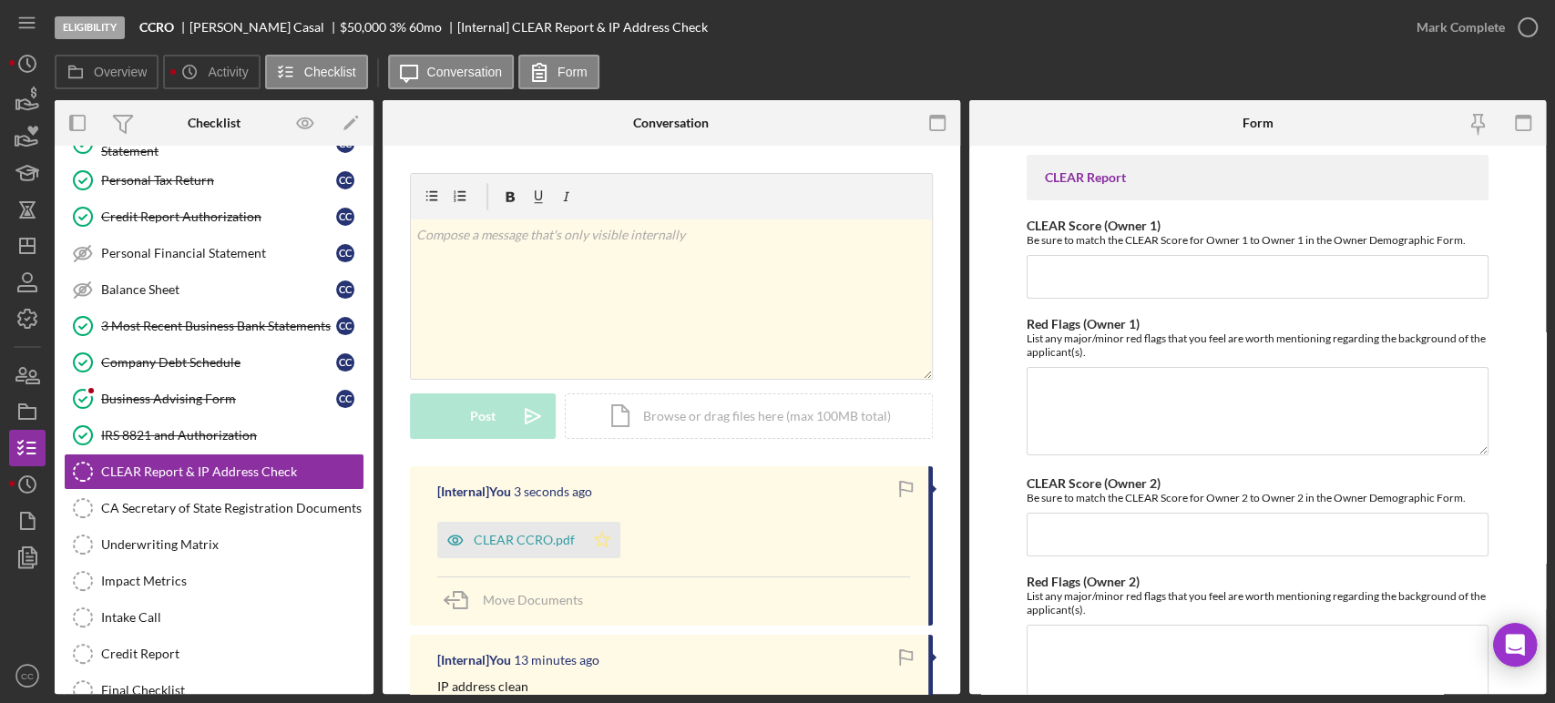
click at [596, 536] on icon "Icon/Star" at bounding box center [602, 540] width 36 height 36
click at [1255, 293] on input "CLEAR Score (Owner 1)" at bounding box center [1258, 277] width 462 height 44
type input "165"
